Goal: Answer question/provide support: Share knowledge or assist other users

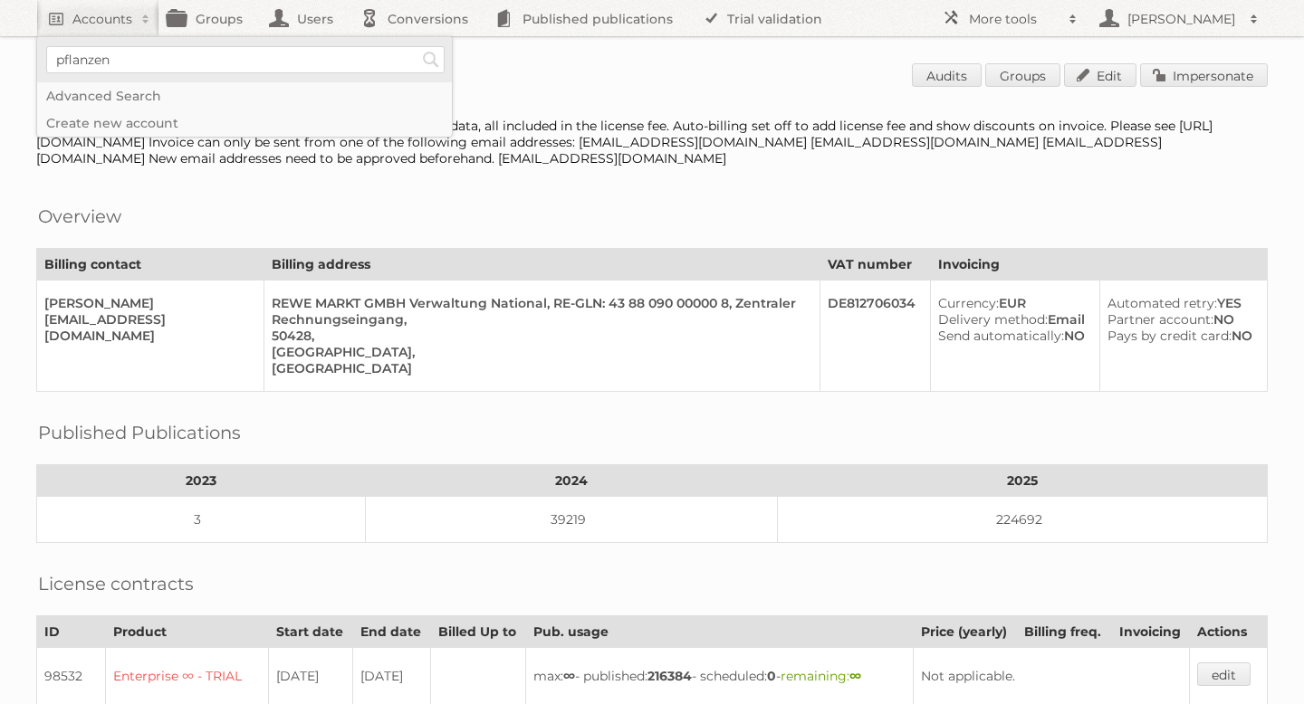
type input"] "Pflanzen [PERSON_NAME]"
click at [428, 58] on input "Search" at bounding box center [430, 59] width 27 height 27
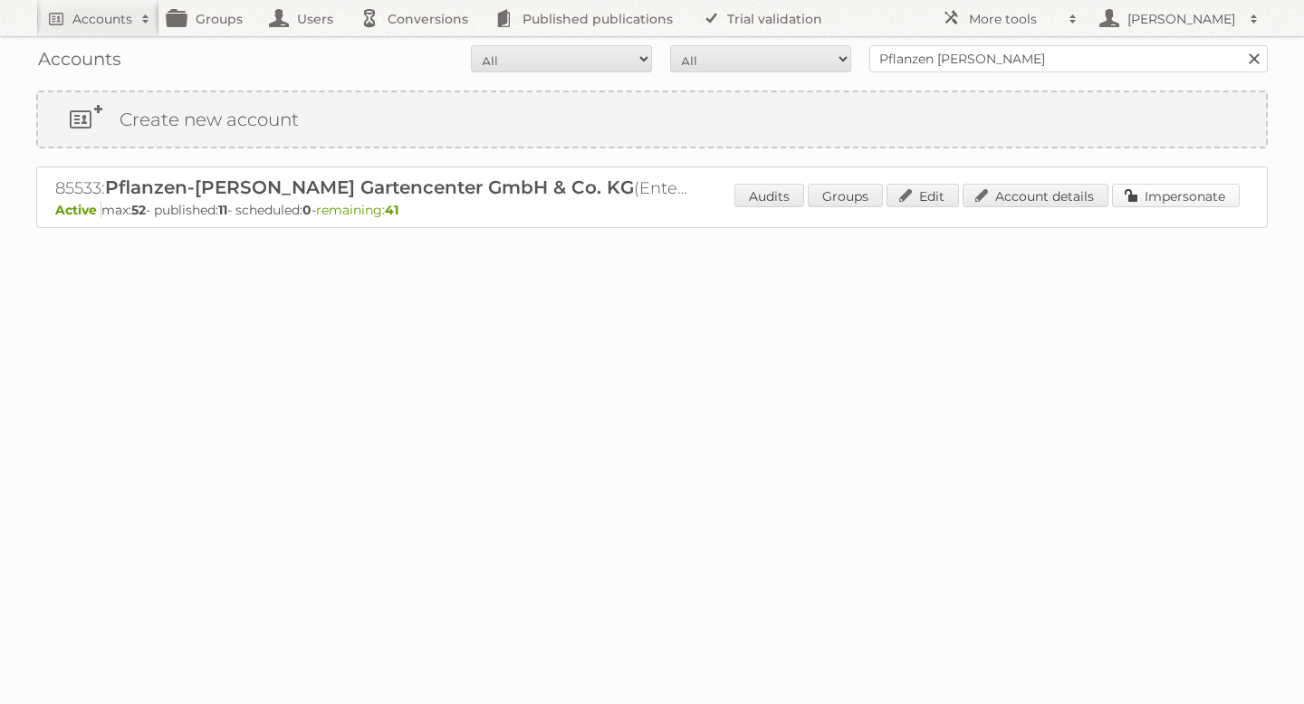
click at [1157, 196] on link "Impersonate" at bounding box center [1176, 196] width 128 height 24
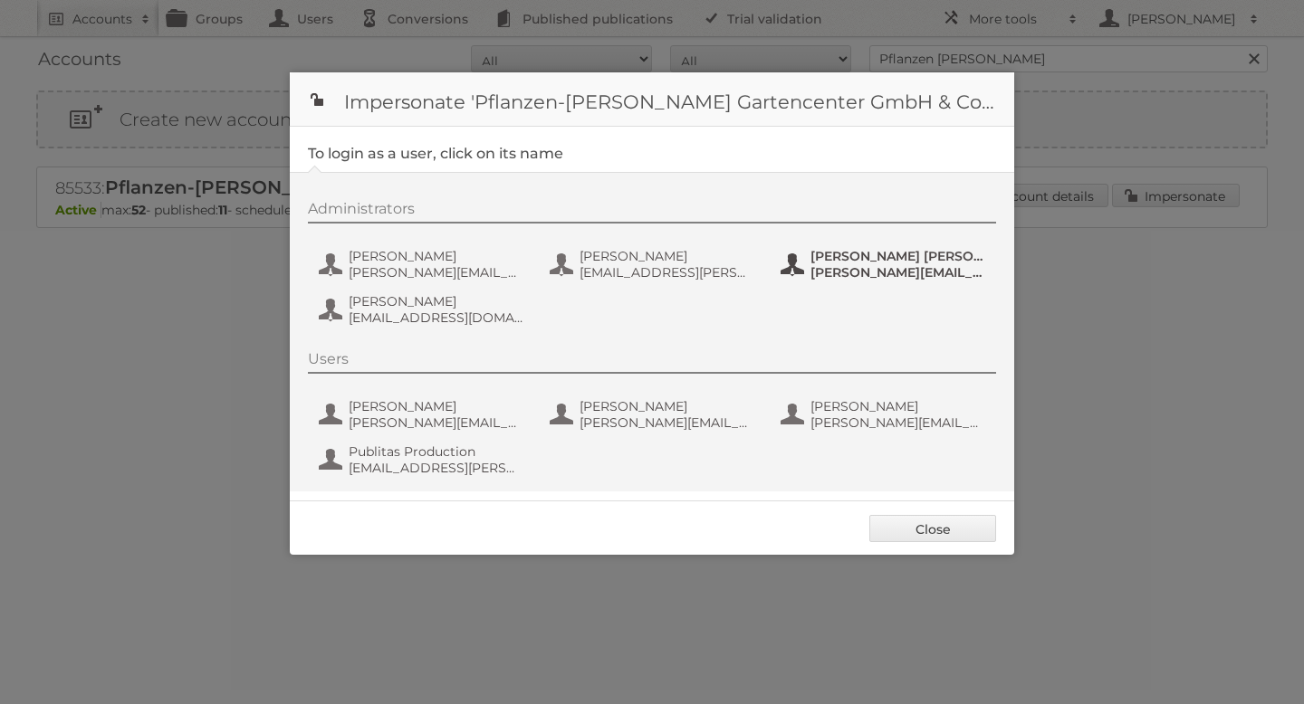
click at [856, 270] on span "[PERSON_NAME][EMAIL_ADDRESS][PERSON_NAME][DOMAIN_NAME][PERSON_NAME]" at bounding box center [898, 272] width 176 height 16
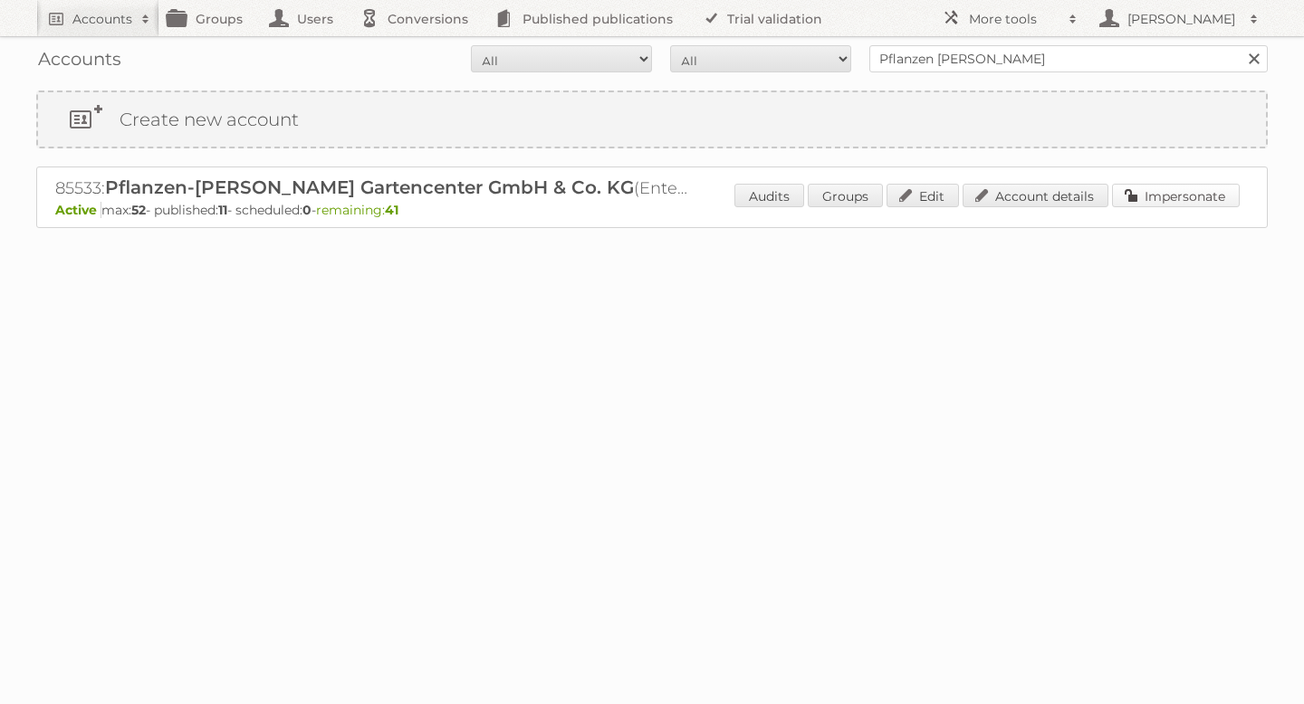
click at [1172, 203] on link "Impersonate" at bounding box center [1176, 196] width 128 height 24
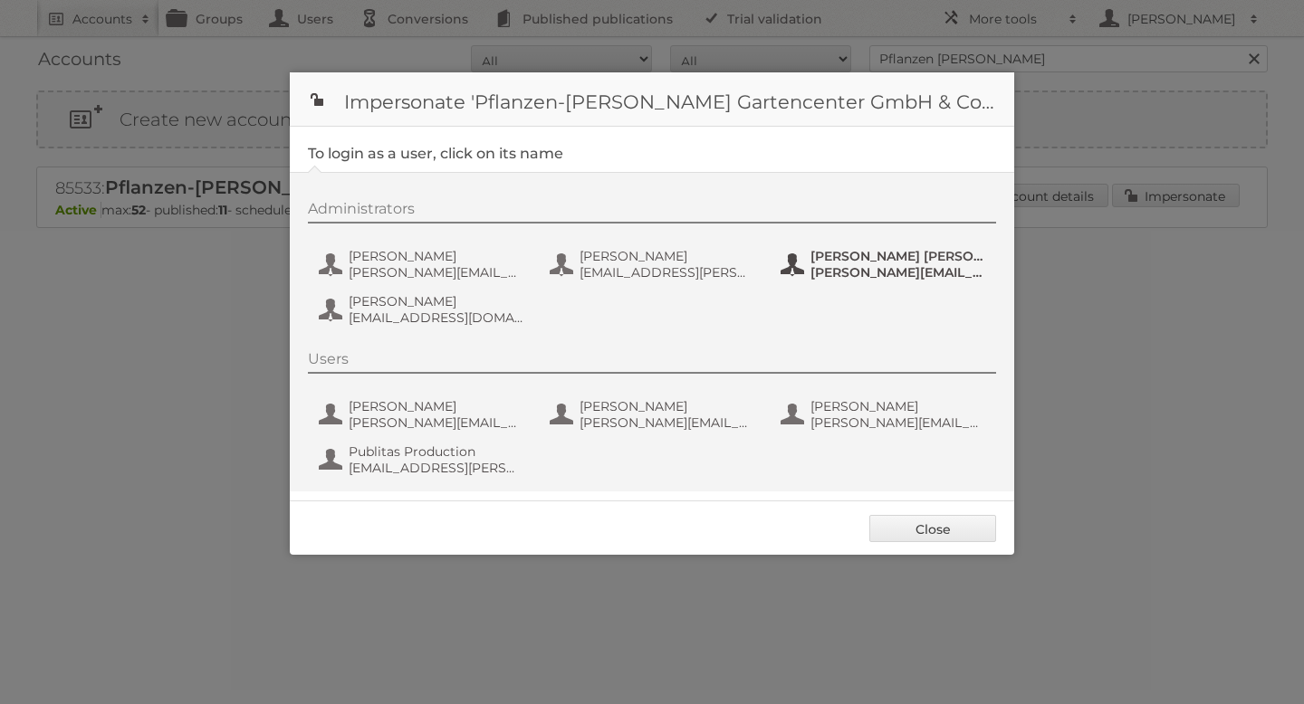
click at [883, 275] on span "[PERSON_NAME][EMAIL_ADDRESS][PERSON_NAME][DOMAIN_NAME][PERSON_NAME]" at bounding box center [898, 272] width 176 height 16
